Goal: Task Accomplishment & Management: Complete application form

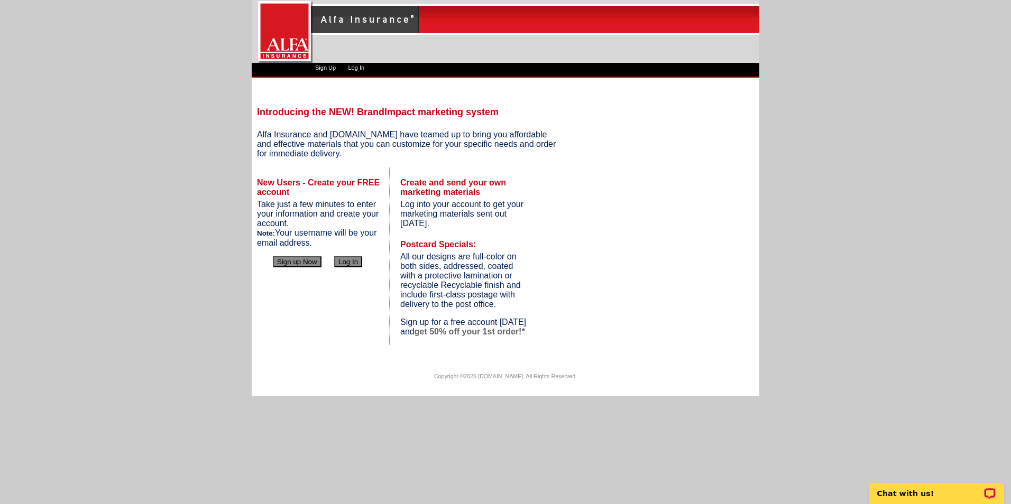
click at [289, 261] on button "Sign up Now" at bounding box center [297, 261] width 49 height 11
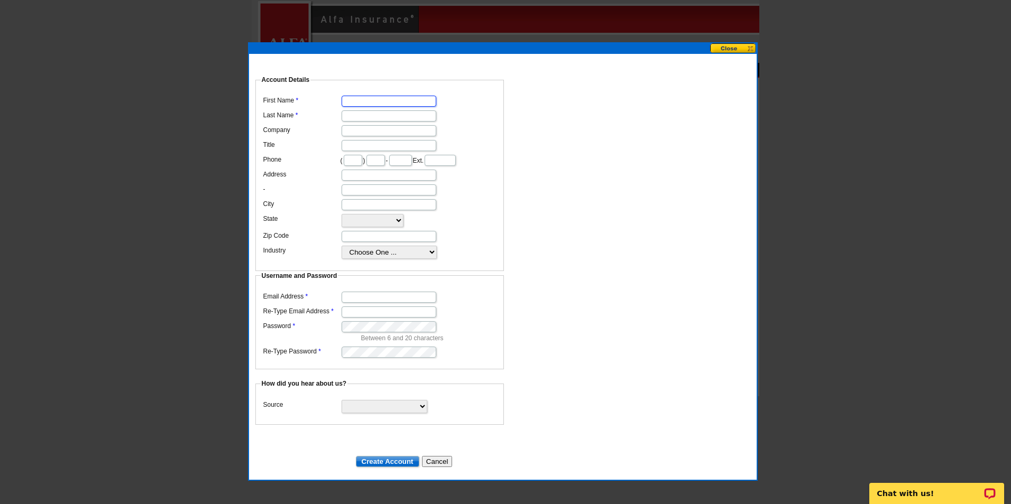
click at [367, 96] on input "First Name" at bounding box center [388, 101] width 95 height 11
type input "[PERSON_NAME]"
type input "Dove"
click at [594, 256] on dd "Username and Password Email Address Re-Type Email Address Password Between 6 an…" at bounding box center [502, 227] width 497 height 285
click at [403, 292] on input "Email Address" at bounding box center [388, 297] width 95 height 11
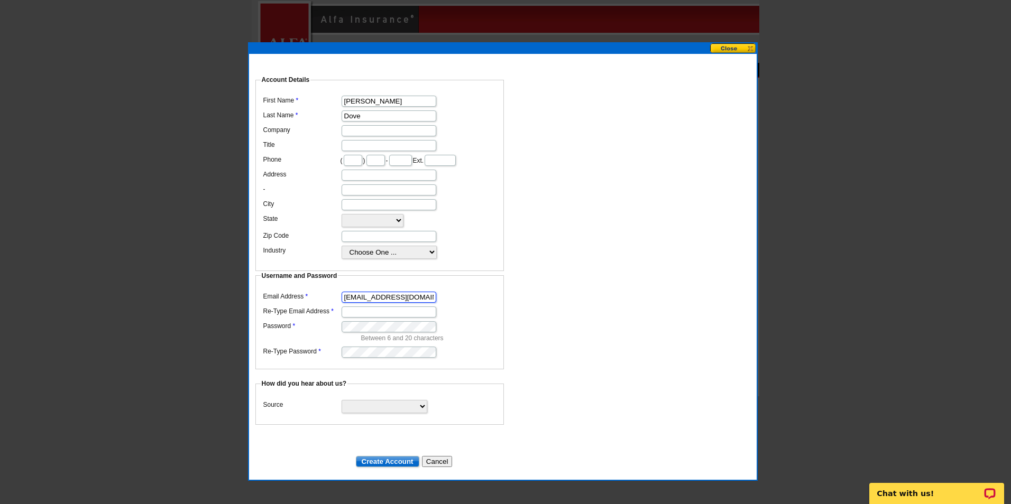
type input "[EMAIL_ADDRESS][DOMAIN_NAME]"
click at [389, 400] on select "Search Engine Television Ad Direct Mail Postcard Email Referred by a friend Oth…" at bounding box center [384, 406] width 86 height 13
select select "other"
click at [341, 400] on select "Search Engine Television Ad Direct Mail Postcard Email Referred by a friend Oth…" at bounding box center [384, 406] width 86 height 13
click at [401, 456] on input "Create Account" at bounding box center [387, 461] width 63 height 11
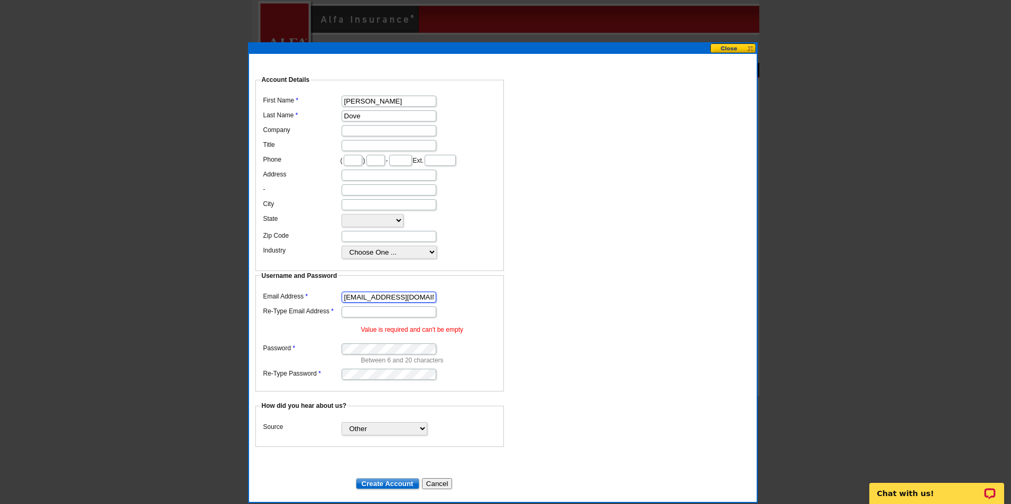
drag, startPoint x: 407, startPoint y: 293, endPoint x: 338, endPoint y: 292, distance: 69.3
click at [338, 292] on dl "Email Address [EMAIL_ADDRESS][DOMAIN_NAME] Re-Type Email Address Value is requi…" at bounding box center [380, 335] width 238 height 92
click at [368, 313] on input "Re-Type Email Address" at bounding box center [388, 312] width 95 height 11
paste input "[EMAIL_ADDRESS][DOMAIN_NAME]"
type input "[EMAIL_ADDRESS][DOMAIN_NAME]"
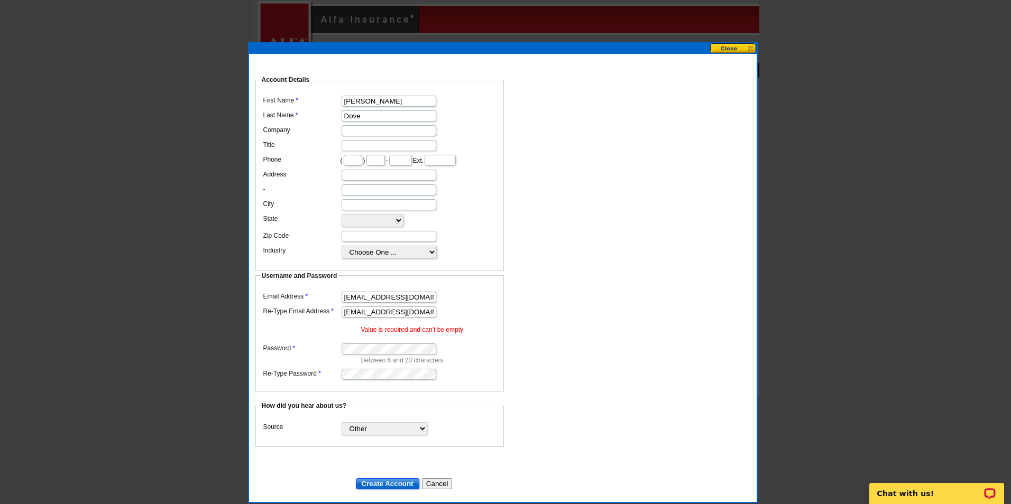
click at [394, 478] on input "Create Account" at bounding box center [387, 483] width 63 height 11
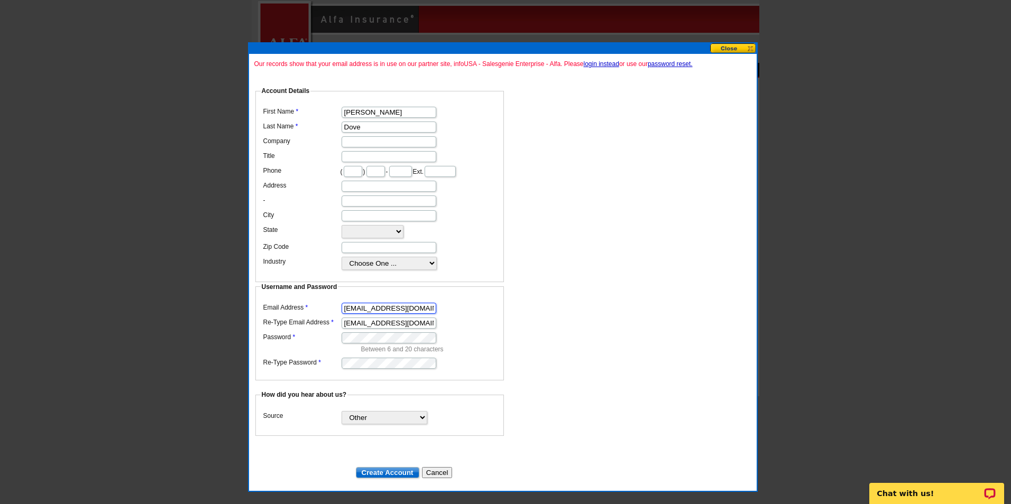
drag, startPoint x: 405, startPoint y: 303, endPoint x: 335, endPoint y: 310, distance: 70.1
click at [335, 310] on dd "[EMAIL_ADDRESS][DOMAIN_NAME]" at bounding box center [380, 307] width 238 height 15
type input "[EMAIL_ADDRESS][DOMAIN_NAME]"
click at [392, 467] on input "Create Account" at bounding box center [387, 472] width 63 height 11
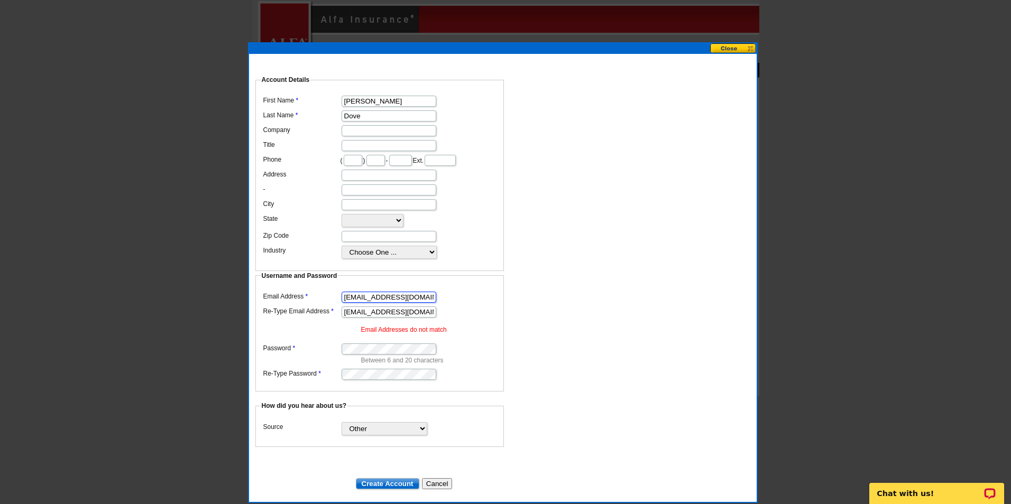
click at [346, 292] on input "[EMAIL_ADDRESS][DOMAIN_NAME]" at bounding box center [388, 297] width 95 height 11
type input "[EMAIL_ADDRESS][DOMAIN_NAME]"
click at [642, 297] on dd "Username and Password Email Address [EMAIL_ADDRESS][DOMAIN_NAME] Re-Type Email …" at bounding box center [502, 238] width 497 height 307
click at [382, 478] on input "Create Account" at bounding box center [387, 483] width 63 height 11
